Goal: Task Accomplishment & Management: Complete application form

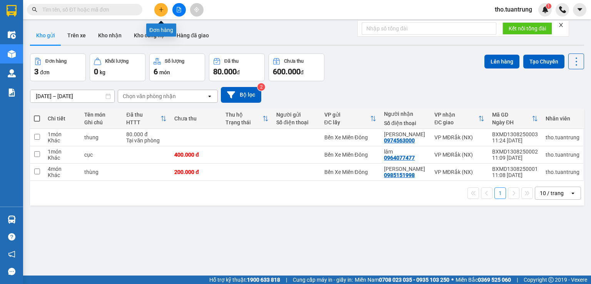
click at [163, 10] on icon "plus" at bounding box center [161, 9] width 4 height 0
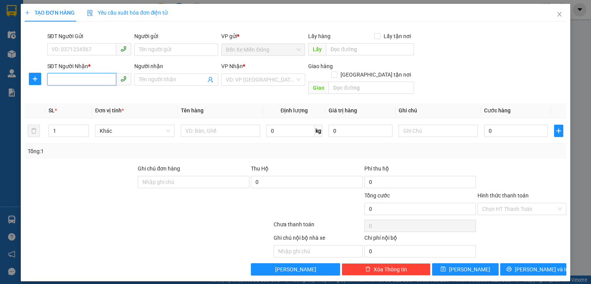
click at [91, 78] on input "SĐT Người Nhận *" at bounding box center [81, 79] width 69 height 12
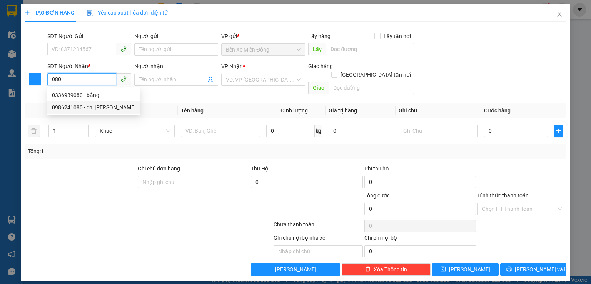
drag, startPoint x: 110, startPoint y: 108, endPoint x: 130, endPoint y: 103, distance: 20.4
click at [110, 108] on div "0986241080 - chị [PERSON_NAME]" at bounding box center [94, 107] width 84 height 8
type input "0986241080"
type input "chị [PERSON_NAME]"
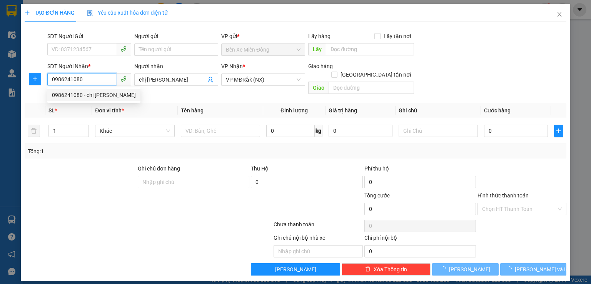
type input "80.000"
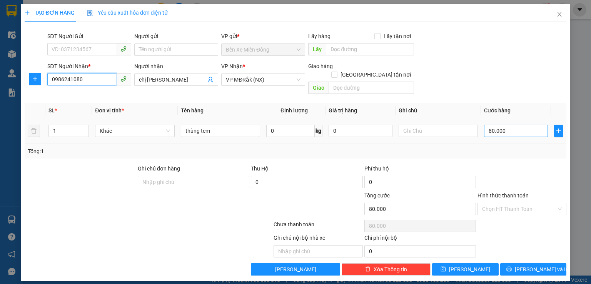
type input "0986241080"
click at [526, 125] on input "80.000" at bounding box center [516, 131] width 64 height 12
type input "7"
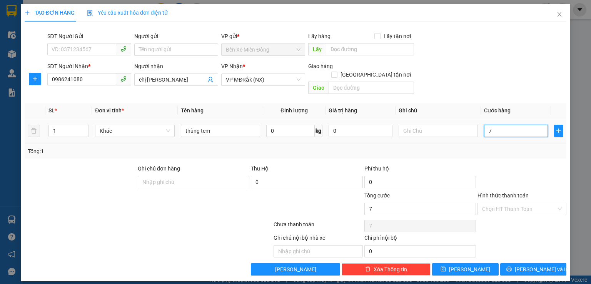
type input "70"
type input "700"
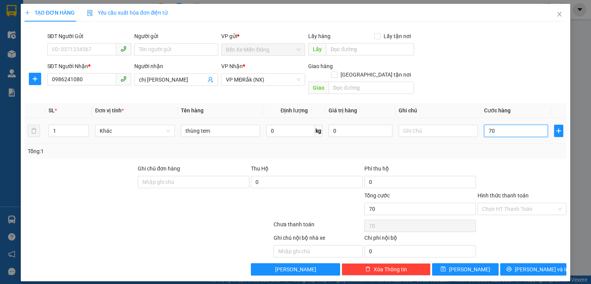
type input "700"
type input "7.000"
type input "70.000"
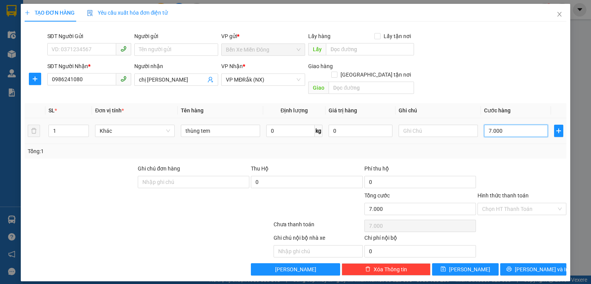
type input "70.000"
click at [535, 265] on span "[PERSON_NAME] và In" at bounding box center [541, 269] width 54 height 8
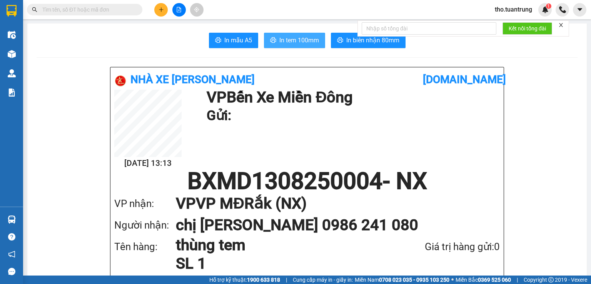
click at [294, 44] on span "In tem 100mm" at bounding box center [299, 40] width 40 height 10
